Goal: Information Seeking & Learning: Check status

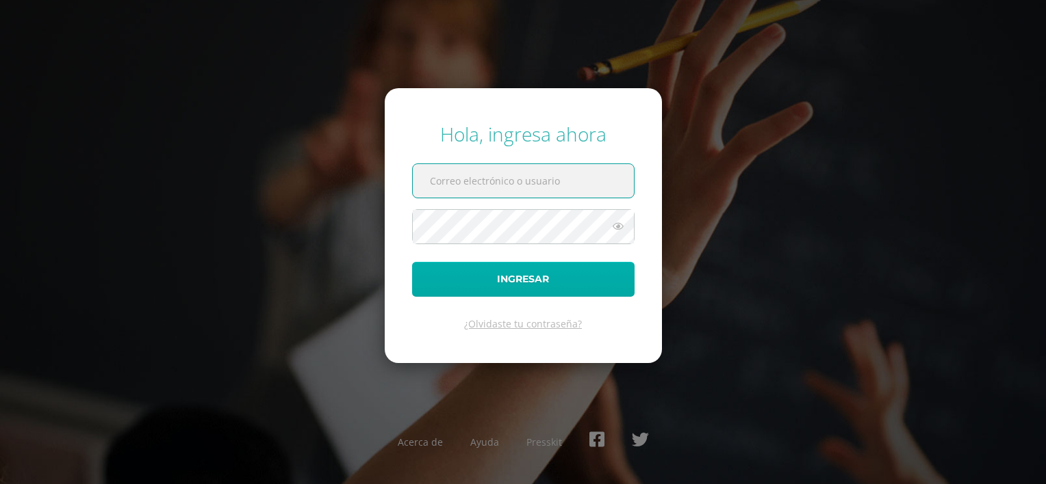
type input "roxyguilar@gmail.com"
click at [543, 286] on button "Ingresar" at bounding box center [523, 279] width 222 height 35
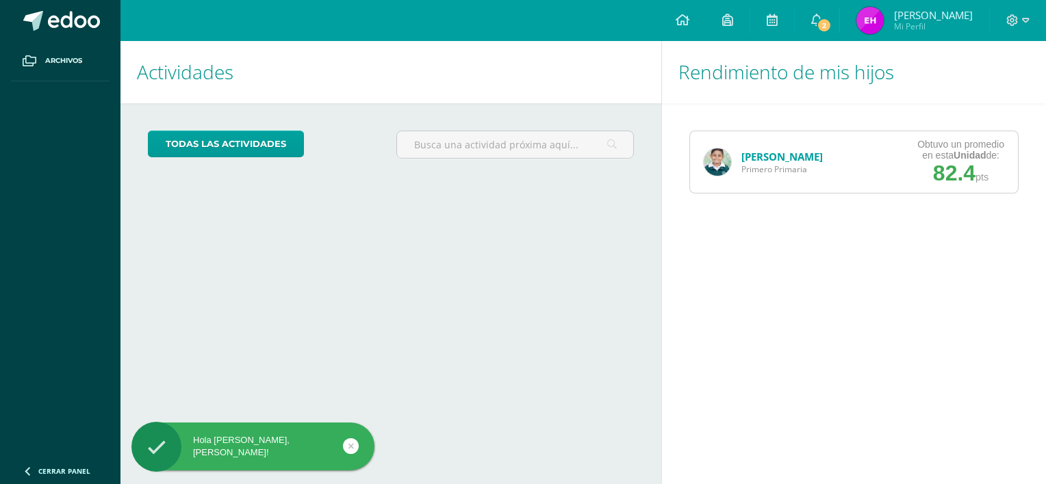
click at [764, 157] on link "[PERSON_NAME]" at bounding box center [781, 157] width 81 height 14
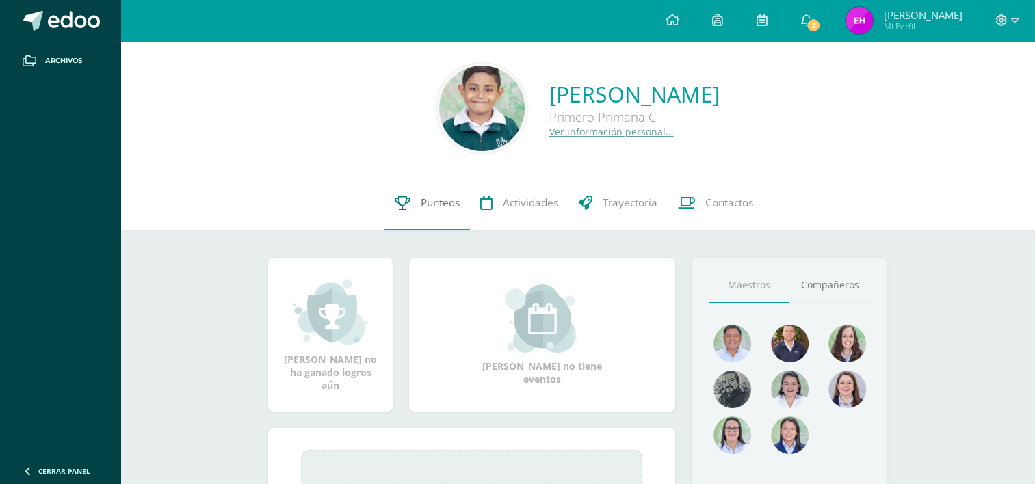
click at [422, 198] on span "Punteos" at bounding box center [440, 203] width 39 height 14
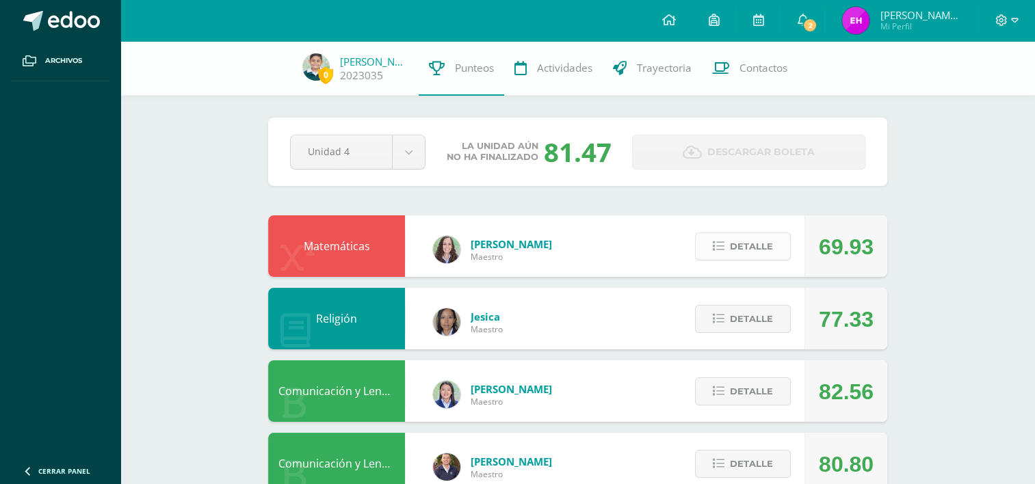
click at [723, 246] on icon at bounding box center [719, 247] width 12 height 12
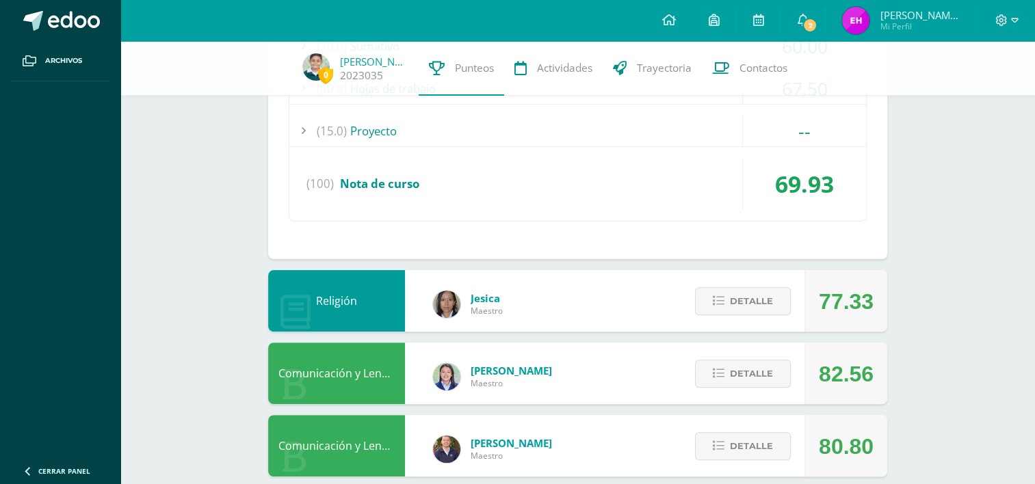
scroll to position [411, 0]
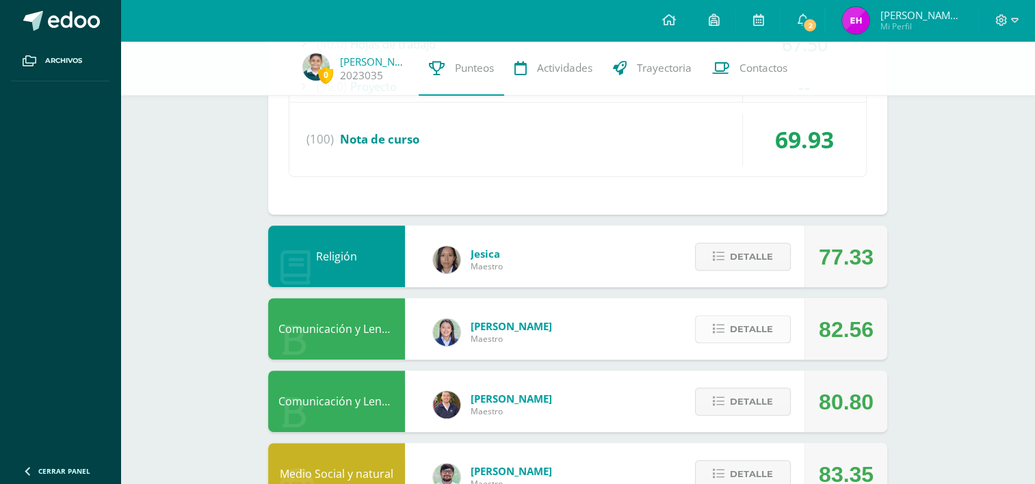
click at [717, 331] on icon at bounding box center [719, 330] width 12 height 12
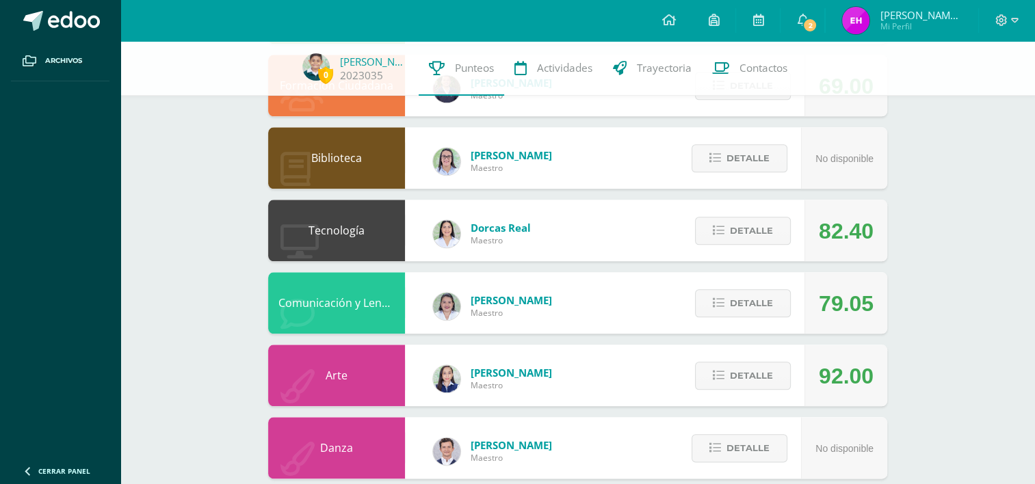
scroll to position [1505, 0]
click at [716, 301] on icon at bounding box center [719, 303] width 12 height 12
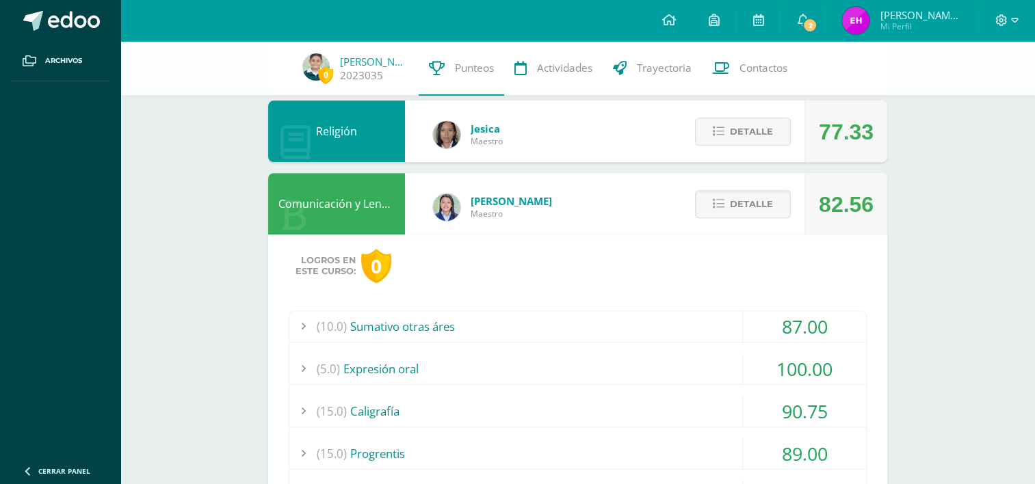
scroll to position [479, 0]
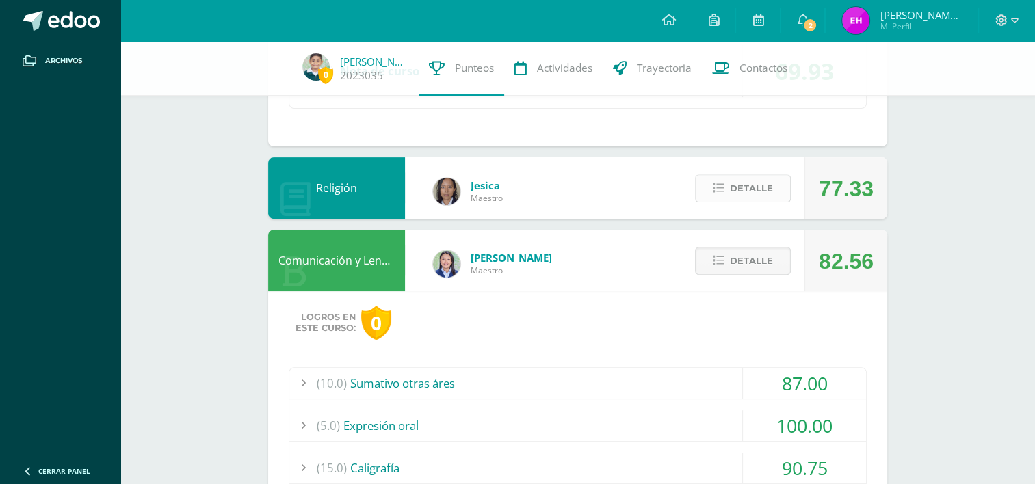
click at [718, 188] on icon at bounding box center [719, 189] width 12 height 12
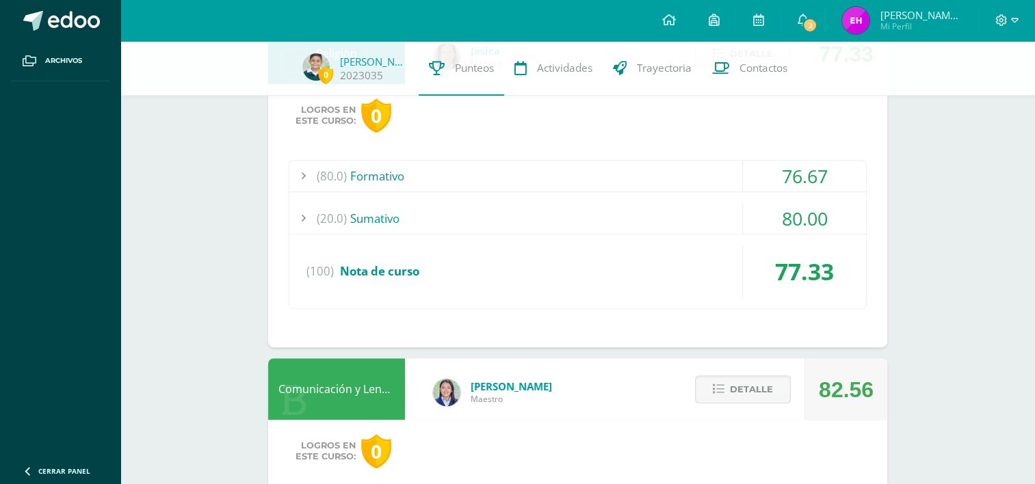
scroll to position [616, 0]
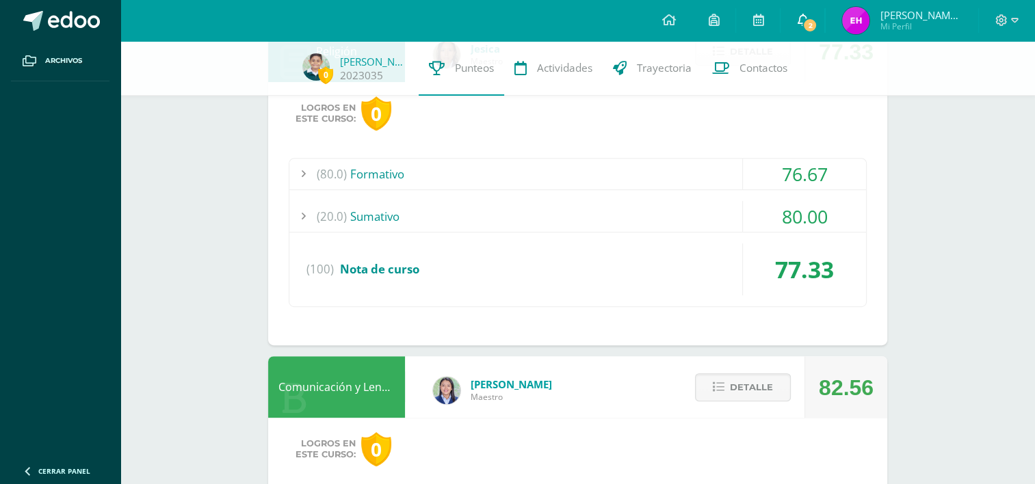
click at [818, 19] on span "2" at bounding box center [810, 25] width 15 height 15
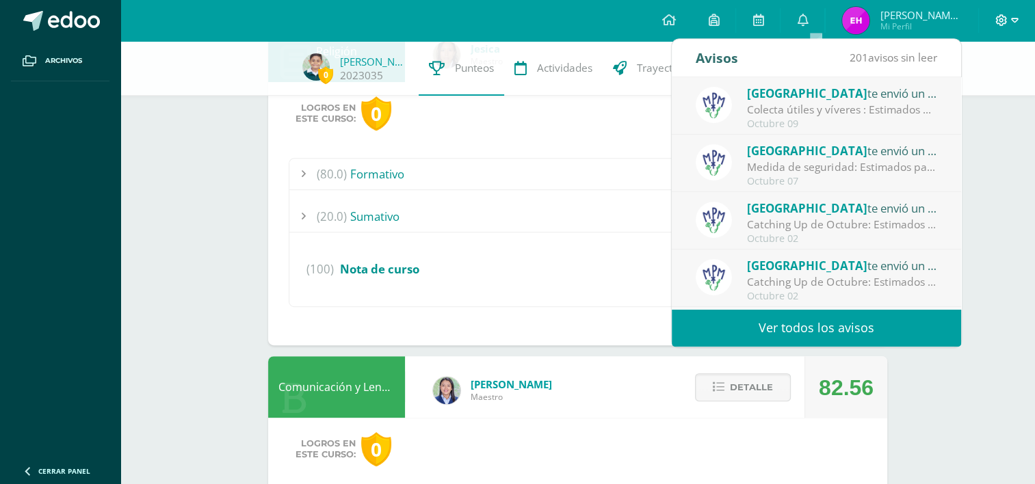
click at [1014, 25] on icon at bounding box center [1015, 20] width 8 height 12
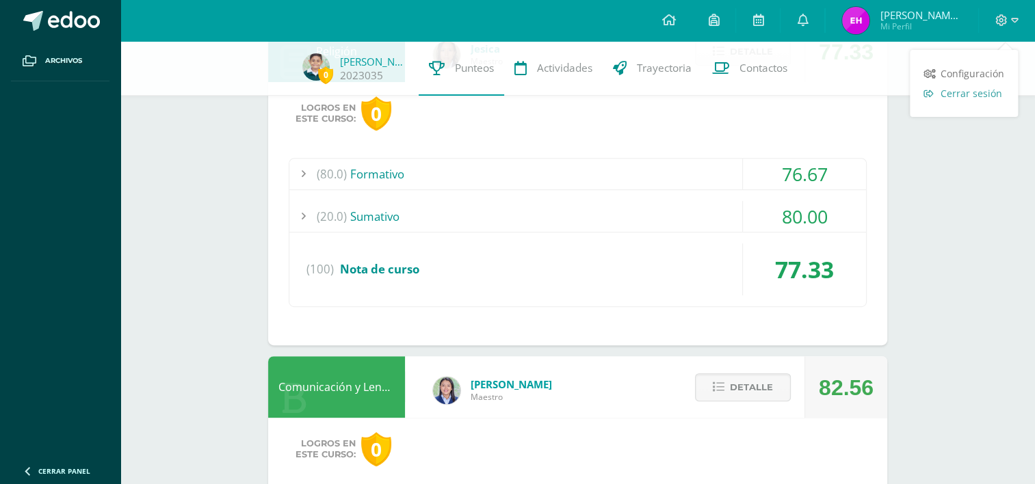
click at [987, 99] on span "Cerrar sesión" at bounding box center [972, 93] width 62 height 13
